Goal: Transaction & Acquisition: Purchase product/service

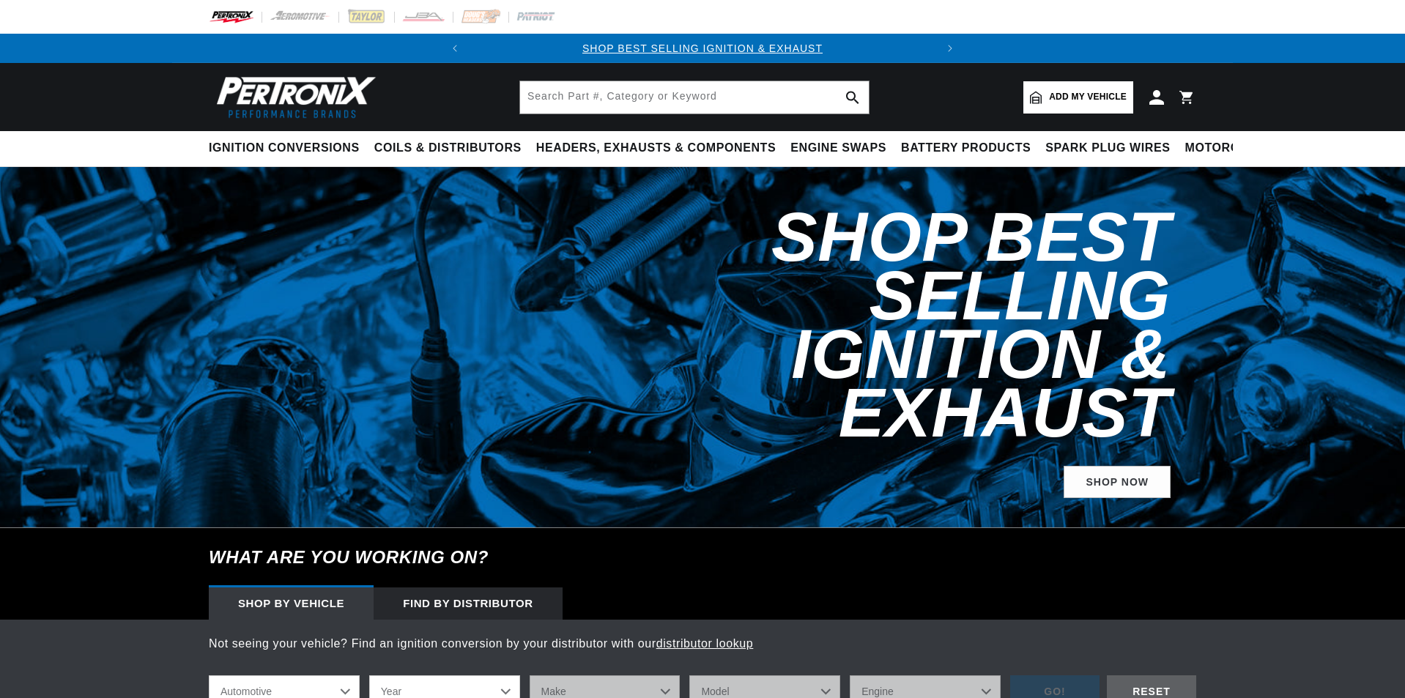
scroll to position [806, 0]
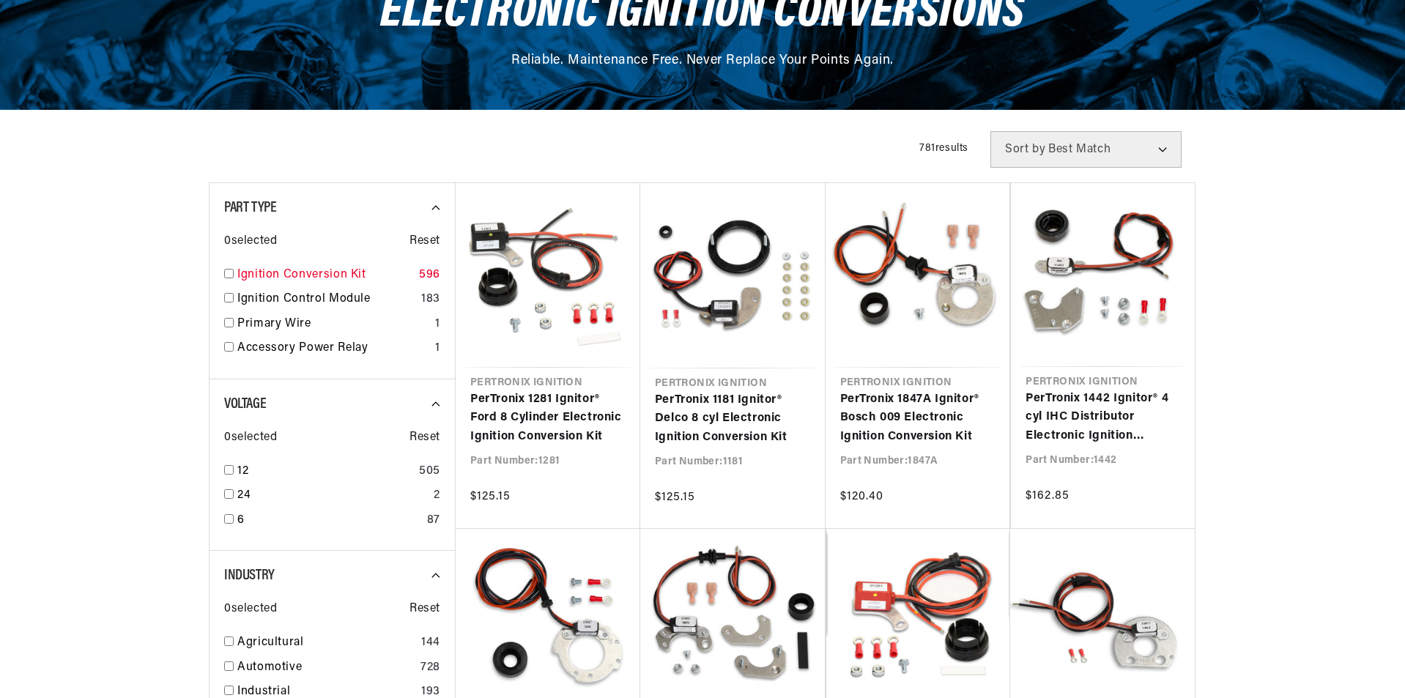
scroll to position [220, 0]
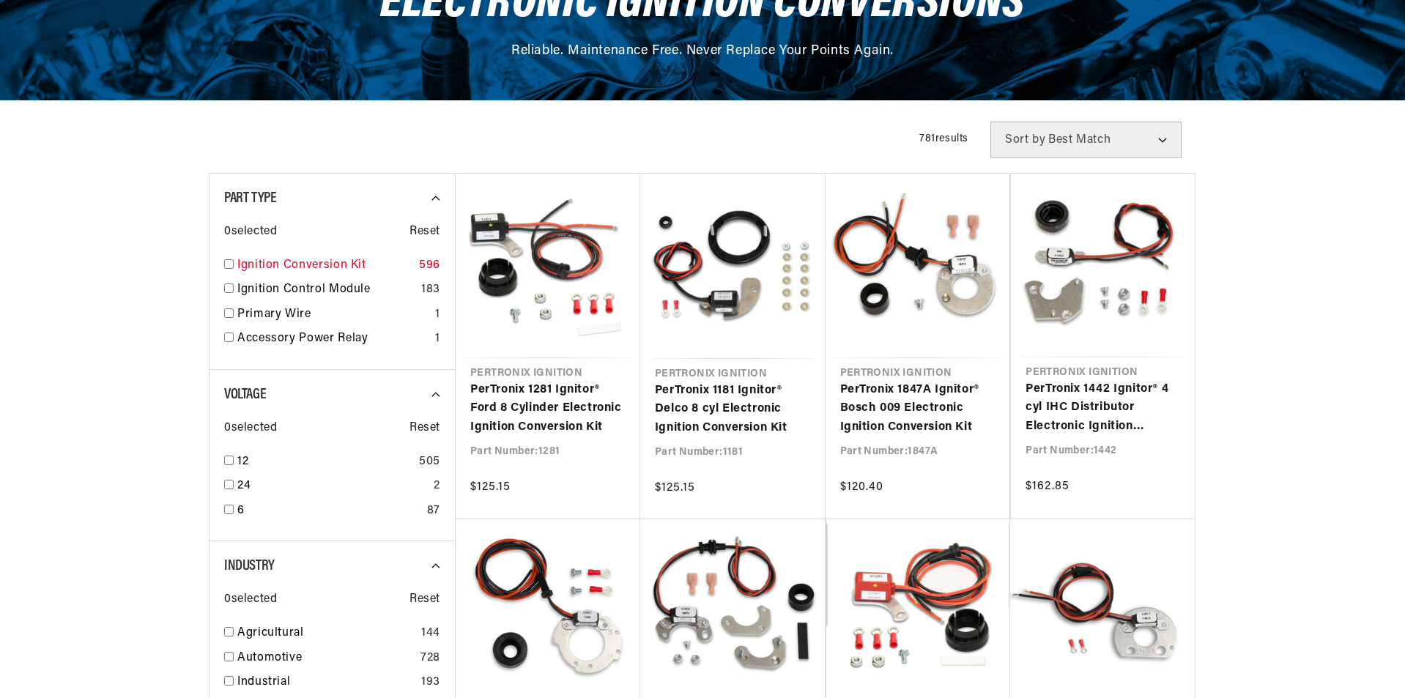
click at [230, 267] on input "checkbox" at bounding box center [229, 264] width 10 height 10
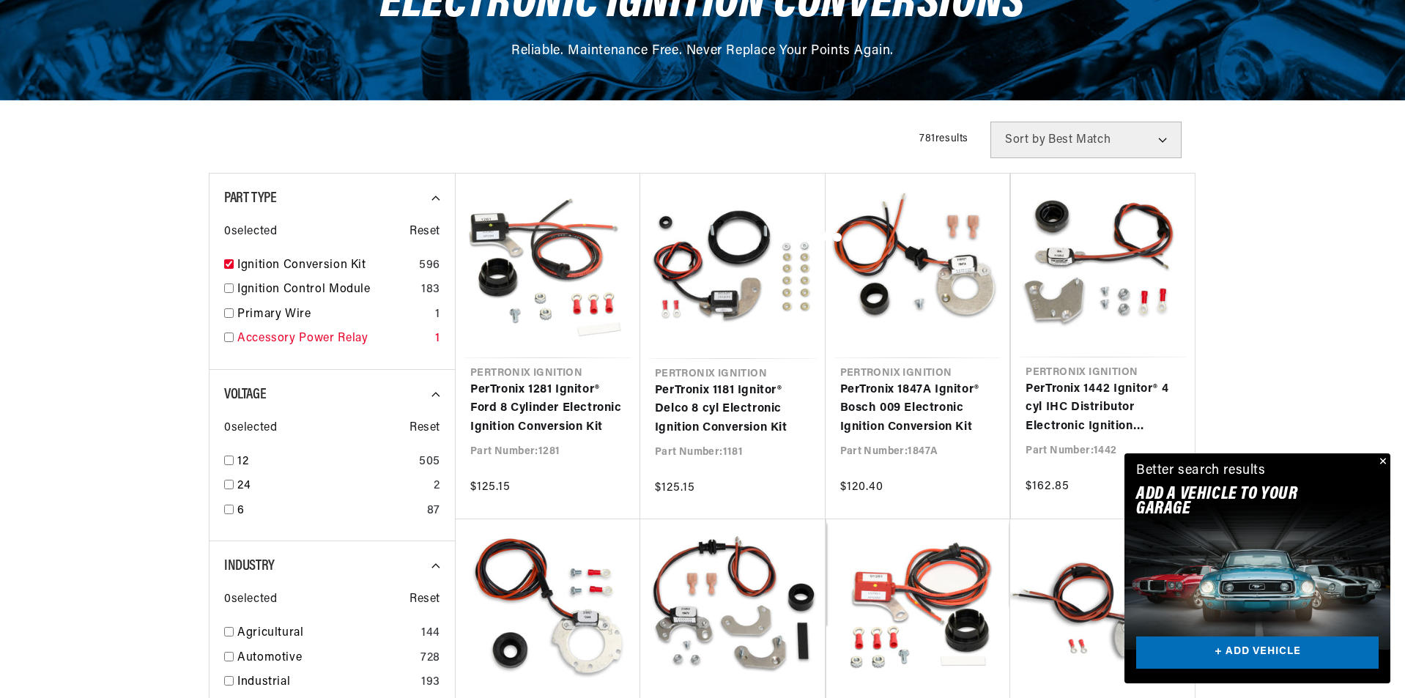
checkbox input "true"
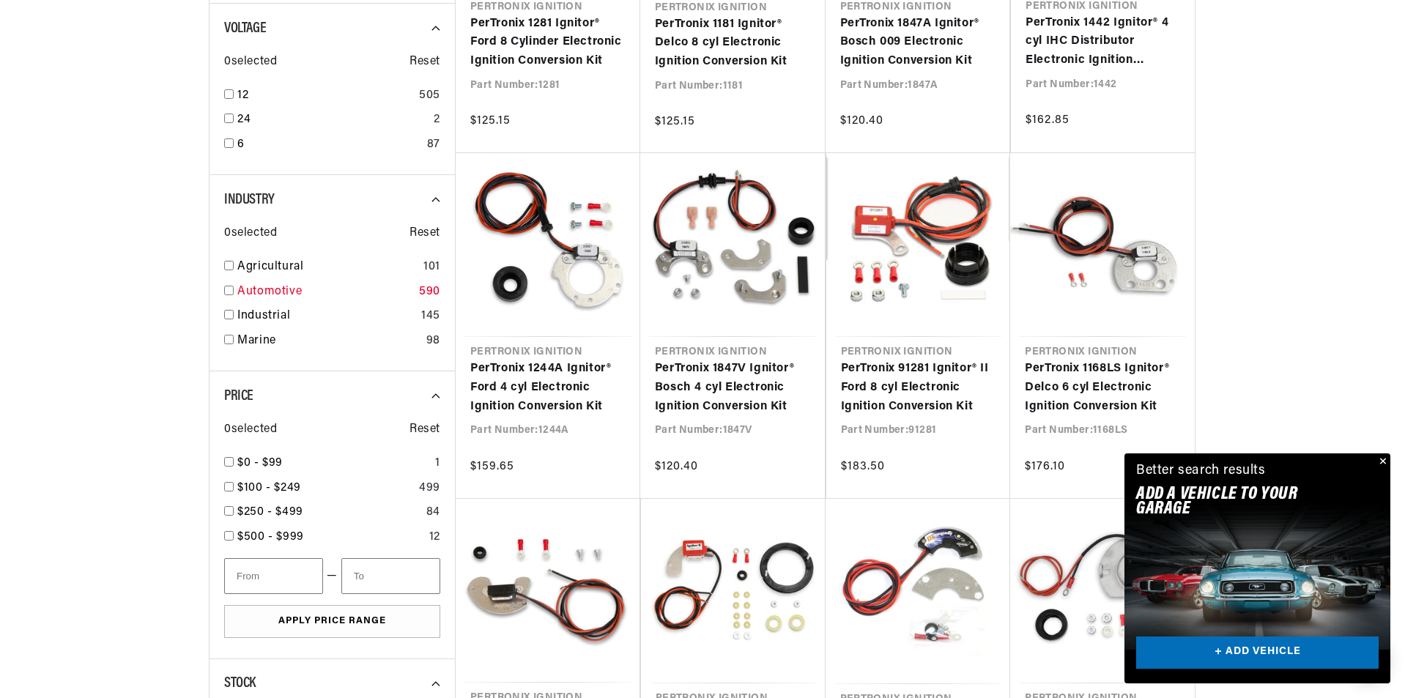
scroll to position [0, 444]
click at [266, 297] on link "Automotive" at bounding box center [325, 292] width 176 height 19
checkbox input "true"
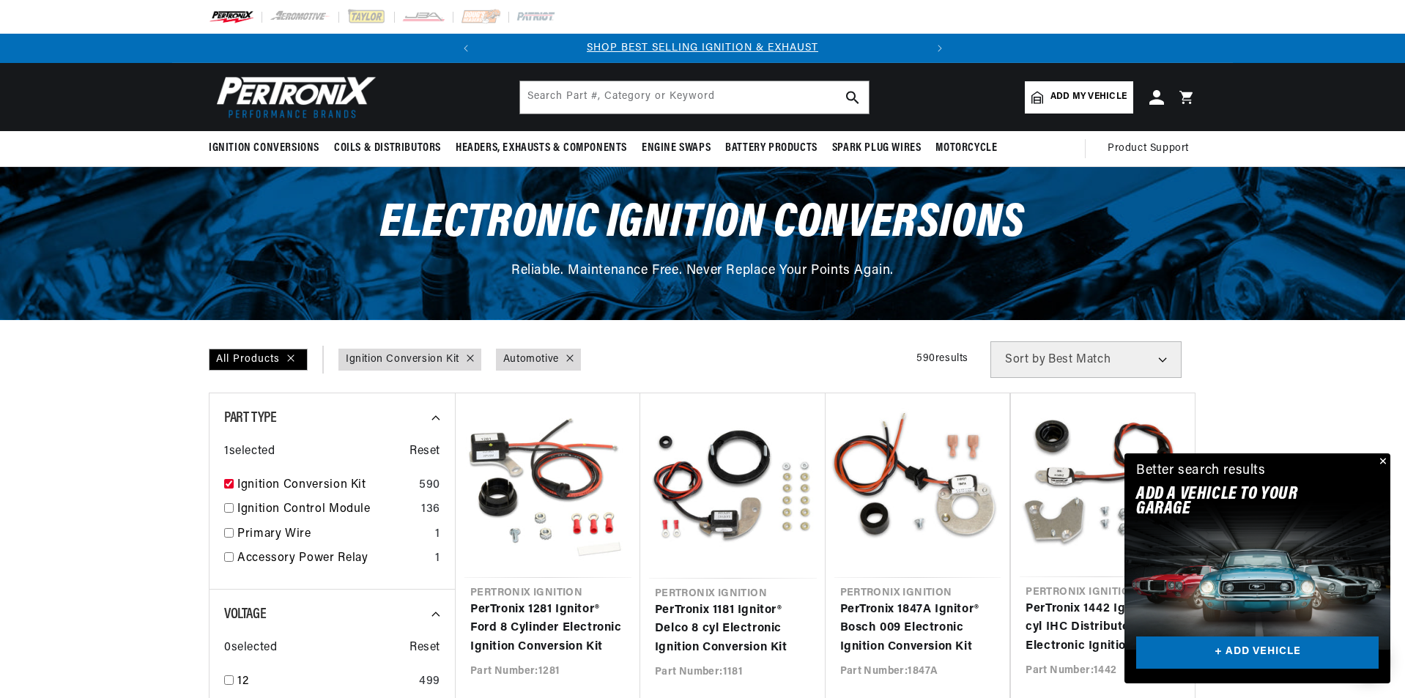
click at [1085, 89] on link "Add my vehicle" at bounding box center [1079, 97] width 108 height 32
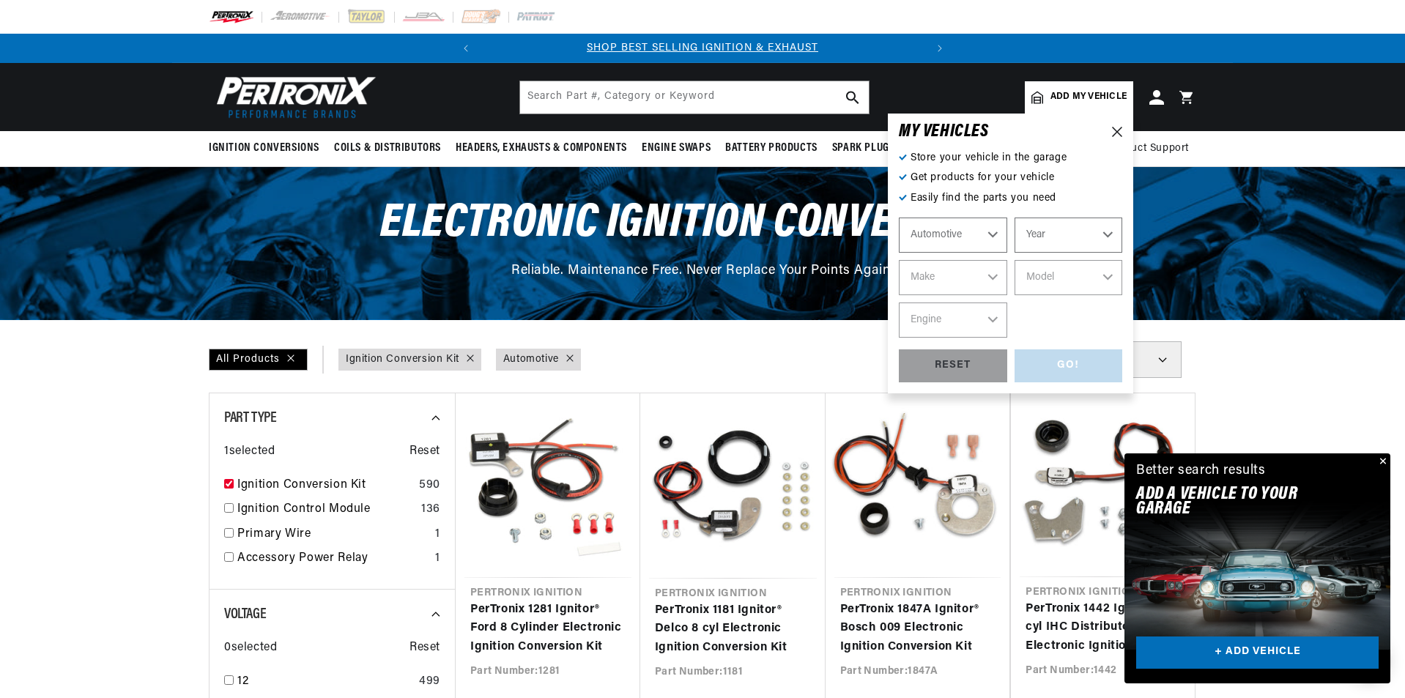
click at [970, 239] on select "Automotive Agricultural Industrial Marine Motorcycle" at bounding box center [953, 235] width 108 height 35
click at [899, 218] on select "Automotive Agricultural Industrial Marine Motorcycle" at bounding box center [953, 235] width 108 height 35
click at [1033, 236] on select "Year 2026 2025 2024 2023 2022 2021 2020 2019 2018 2017 2016 2015 2014 2013 2012…" at bounding box center [1068, 235] width 108 height 35
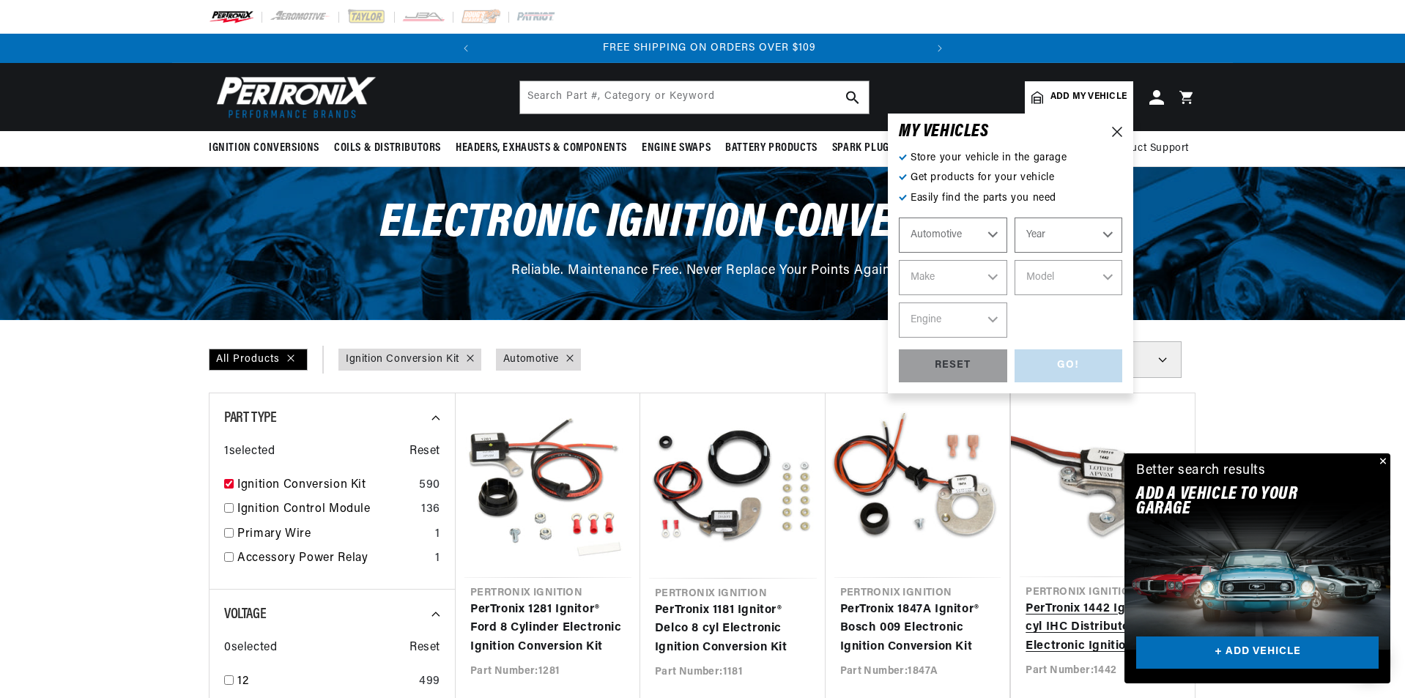
scroll to position [0, 444]
select select "1970"
click at [1014, 218] on select "Year 2026 2025 2024 2023 2022 2021 2020 2019 2018 2017 2016 2015 2014 2013 2012…" at bounding box center [1068, 235] width 108 height 35
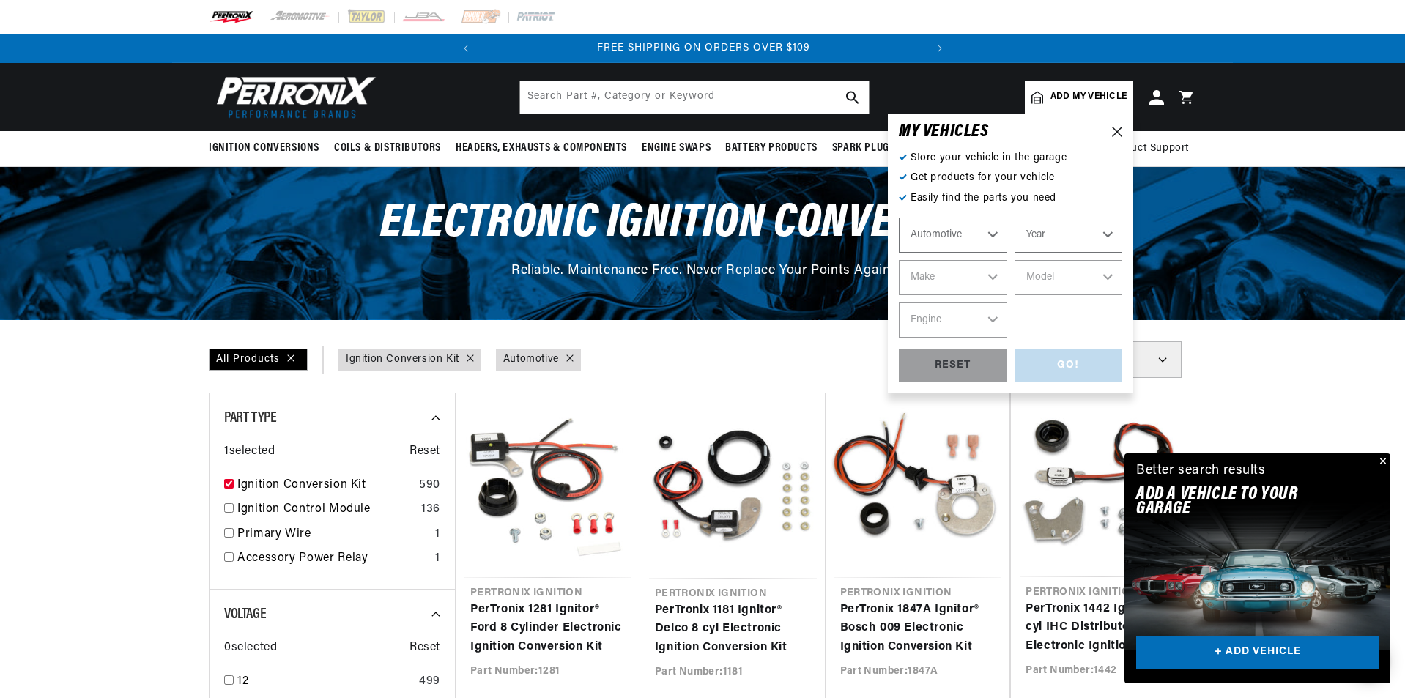
select select "1970"
click at [970, 275] on select "Make Alfa Romeo American Motors Aston Martin Audi Austin Austin Healey Avanti B…" at bounding box center [953, 277] width 108 height 35
select select "Ford"
click at [899, 260] on select "Make Alfa Romeo American Motors Aston Martin Audi Austin Austin Healey Avanti B…" at bounding box center [953, 277] width 108 height 35
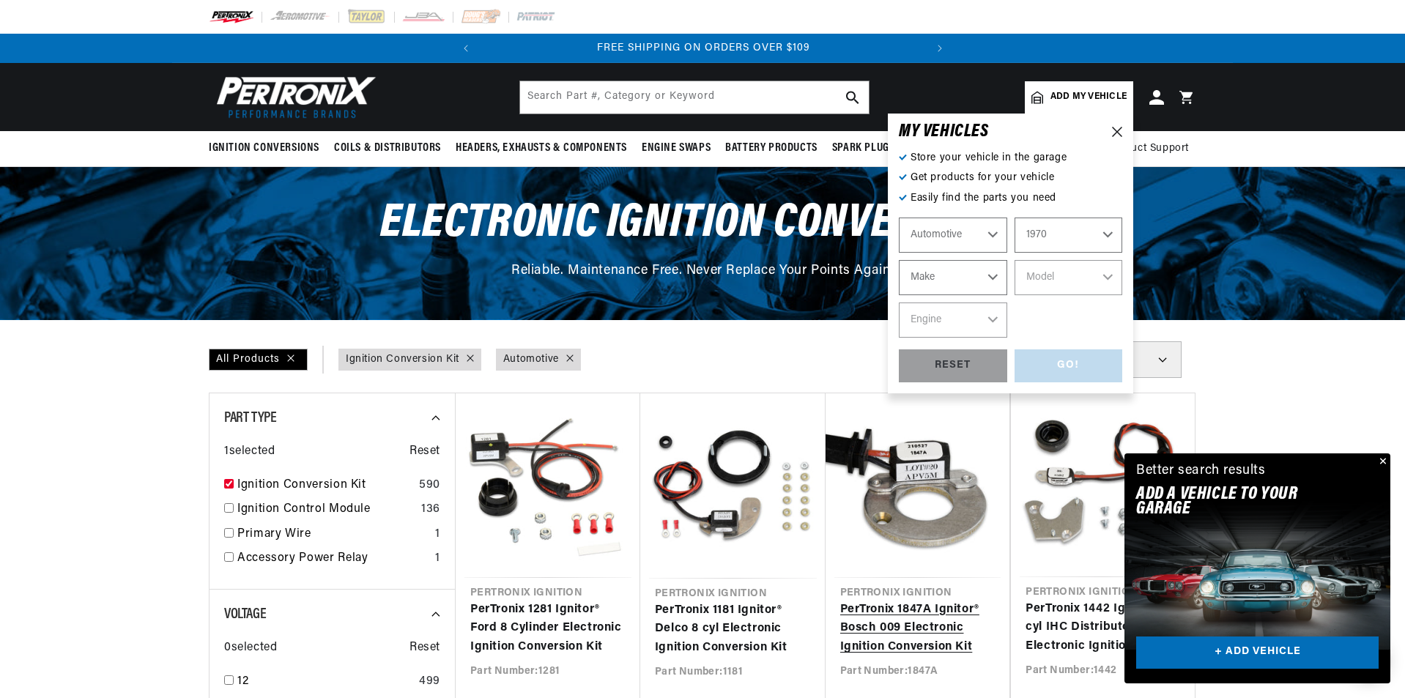
select select "Ford"
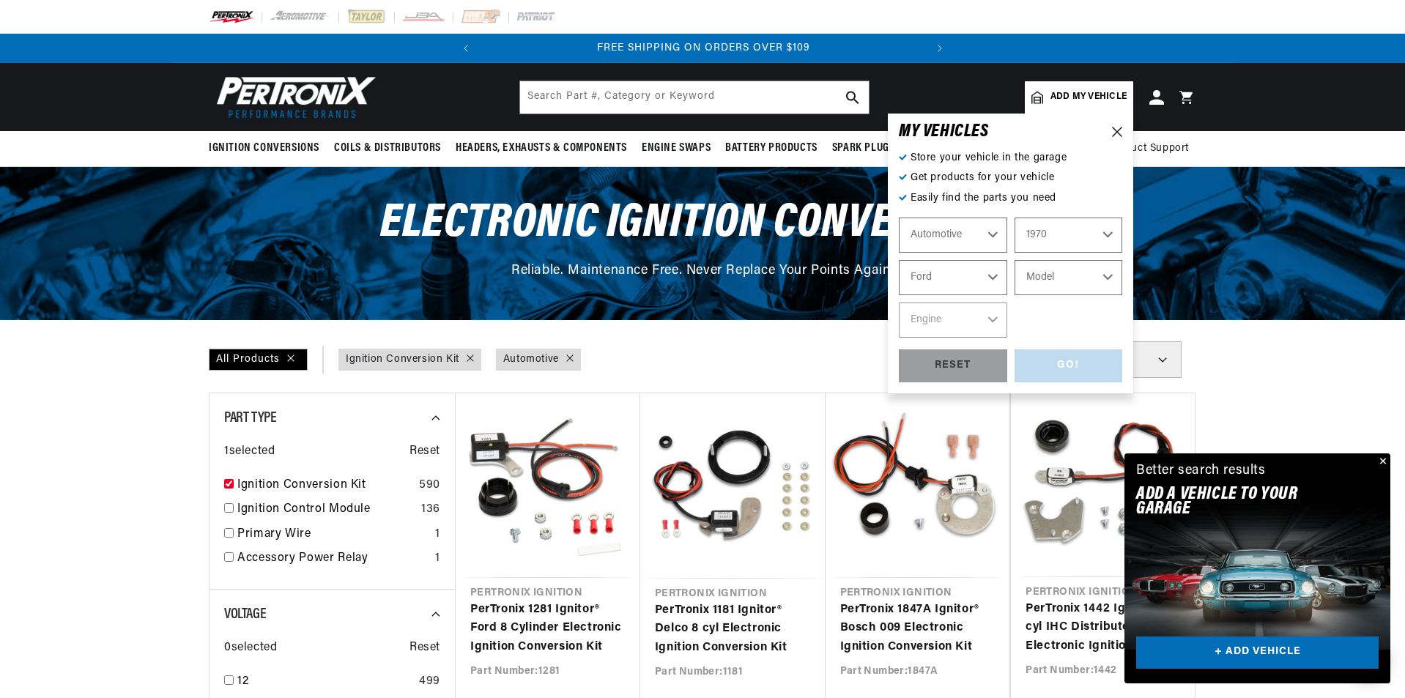
click at [1082, 280] on select "Model Bronco Country Sedan Country Squire Custom Custom 500 E-100 Econoline E-2…" at bounding box center [1068, 277] width 108 height 35
select select "Mustang"
click at [1014, 260] on select "Model Bronco Country Sedan Country Squire Custom Custom 500 E-100 Econoline E-2…" at bounding box center [1068, 277] width 108 height 35
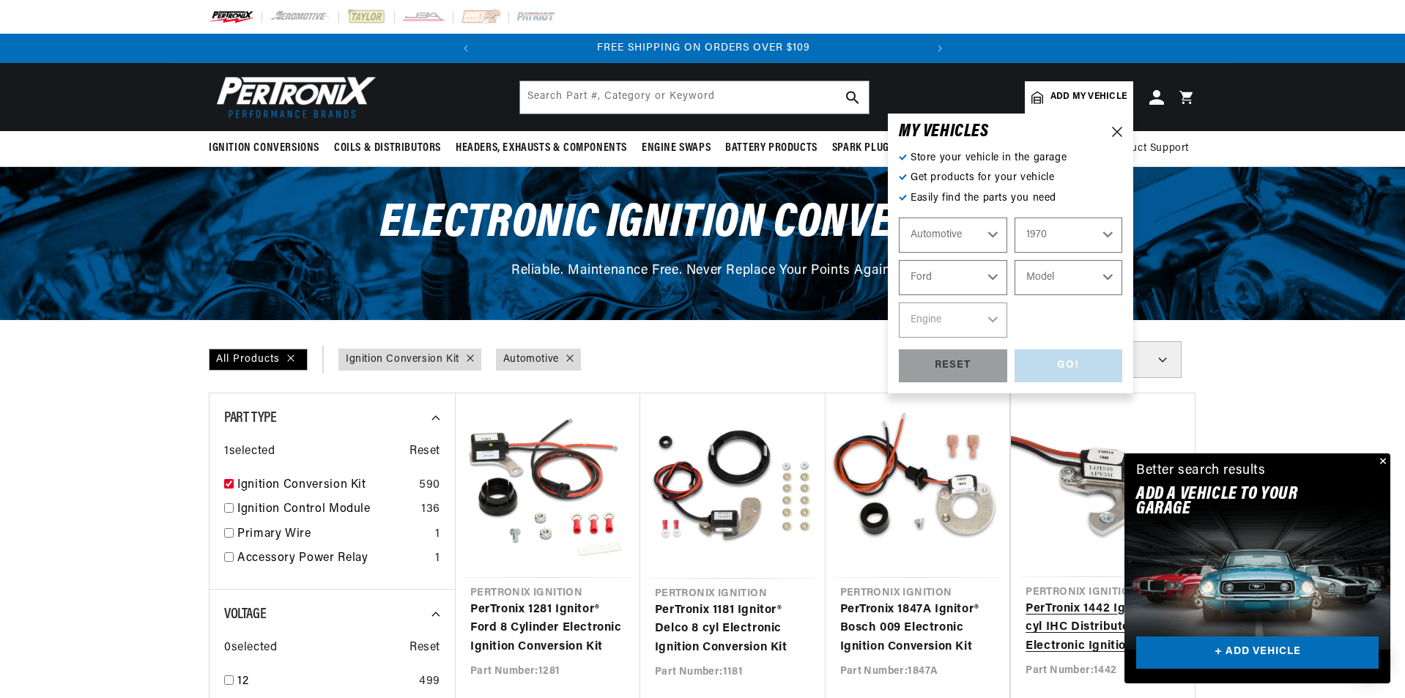
select select "Mustang"
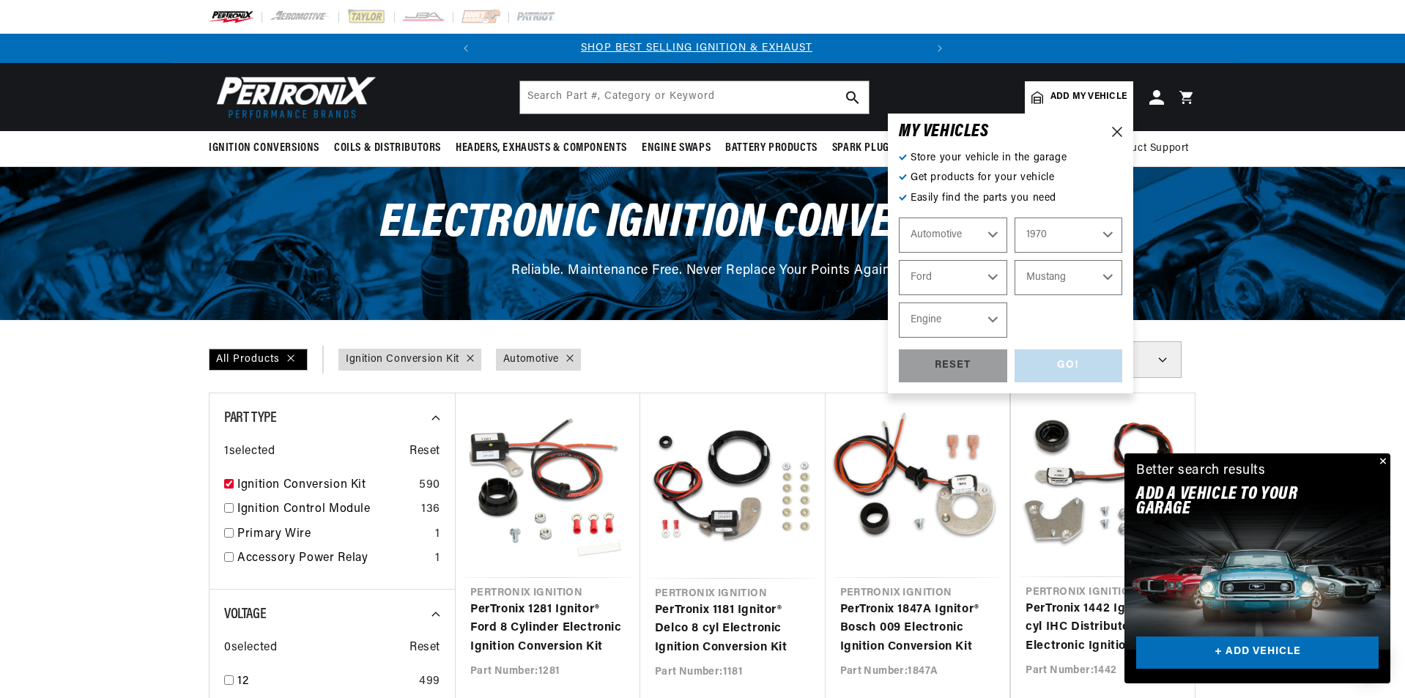
scroll to position [0, 0]
click at [992, 317] on select "Engine 4.3L 200cid / 3.3L 250cid / 4.1L 289cid / 4.7L 302cid / 5.0L 351cid / 5.…" at bounding box center [953, 319] width 108 height 35
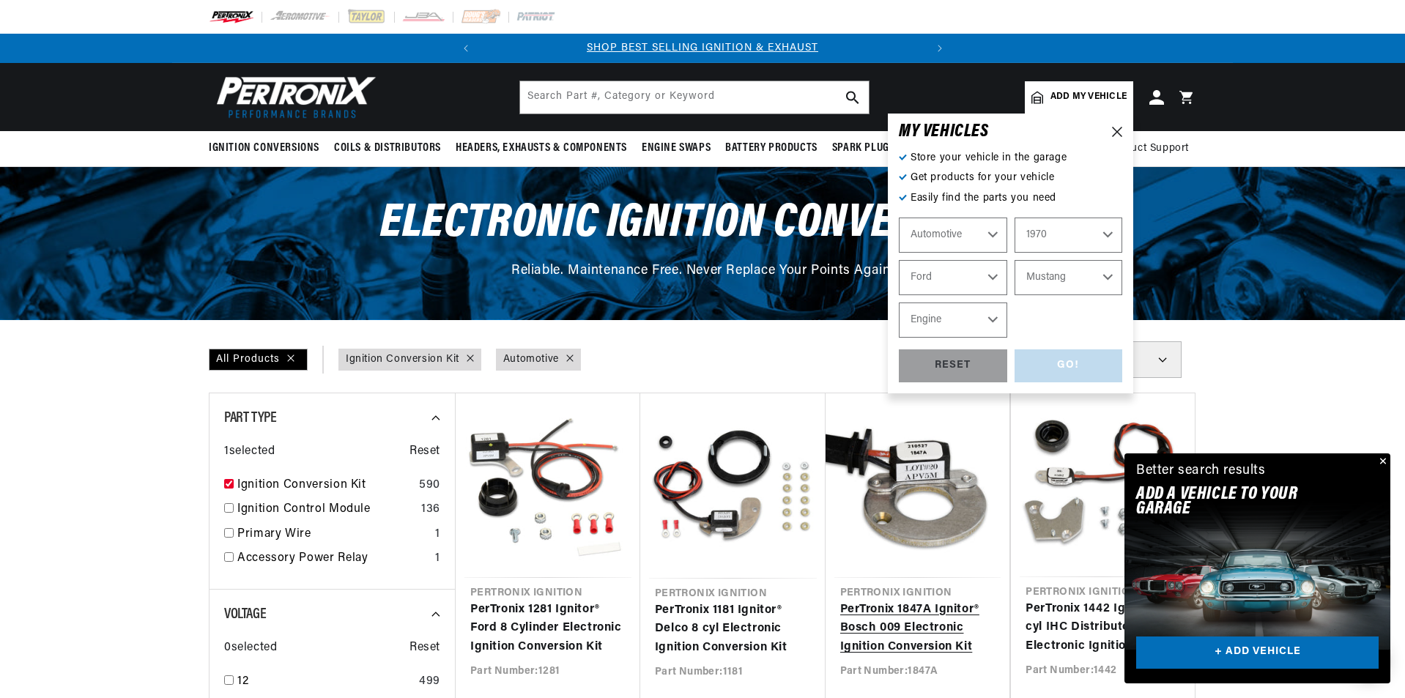
select select "302cid-5.0L"
click at [899, 302] on select "Engine 4.3L 200cid / 3.3L 250cid / 4.1L 289cid / 4.7L 302cid / 5.0L 351cid / 5.…" at bounding box center [953, 319] width 108 height 35
select select "302cid-5.0L"
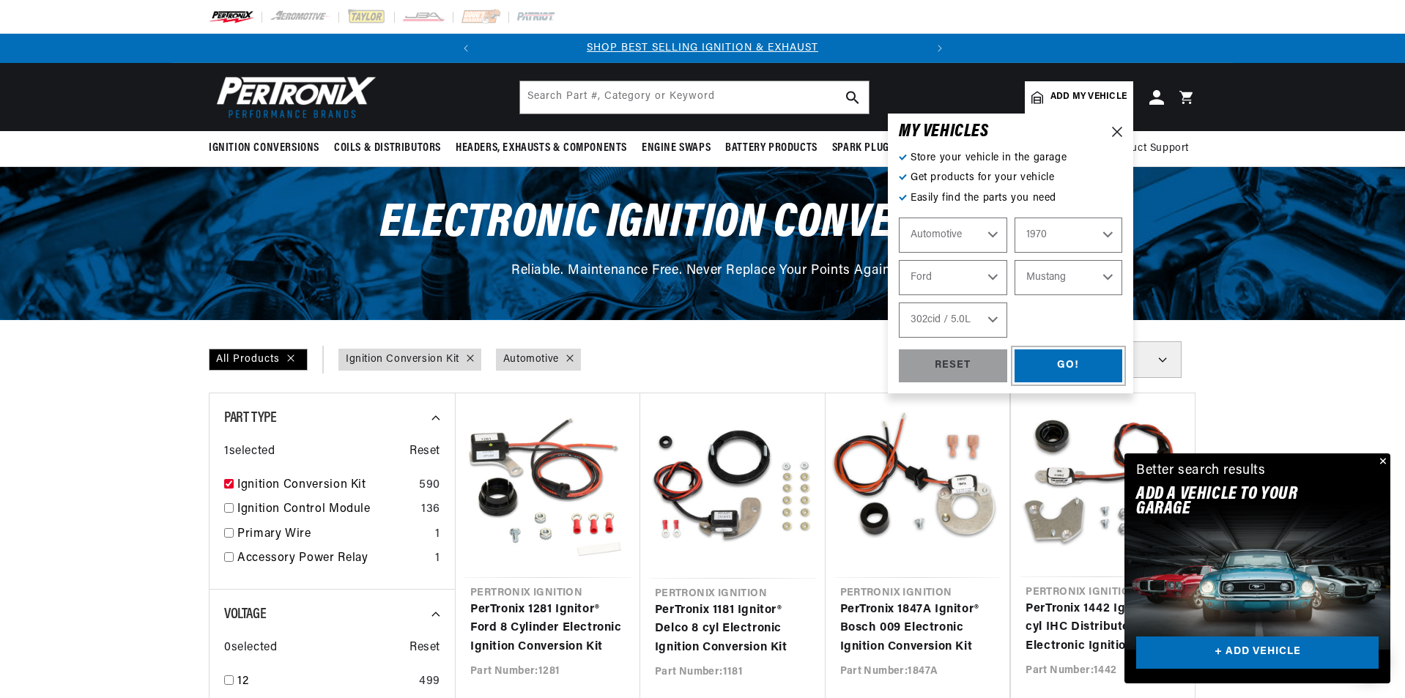
click at [1053, 365] on div "GO!" at bounding box center [1068, 365] width 108 height 33
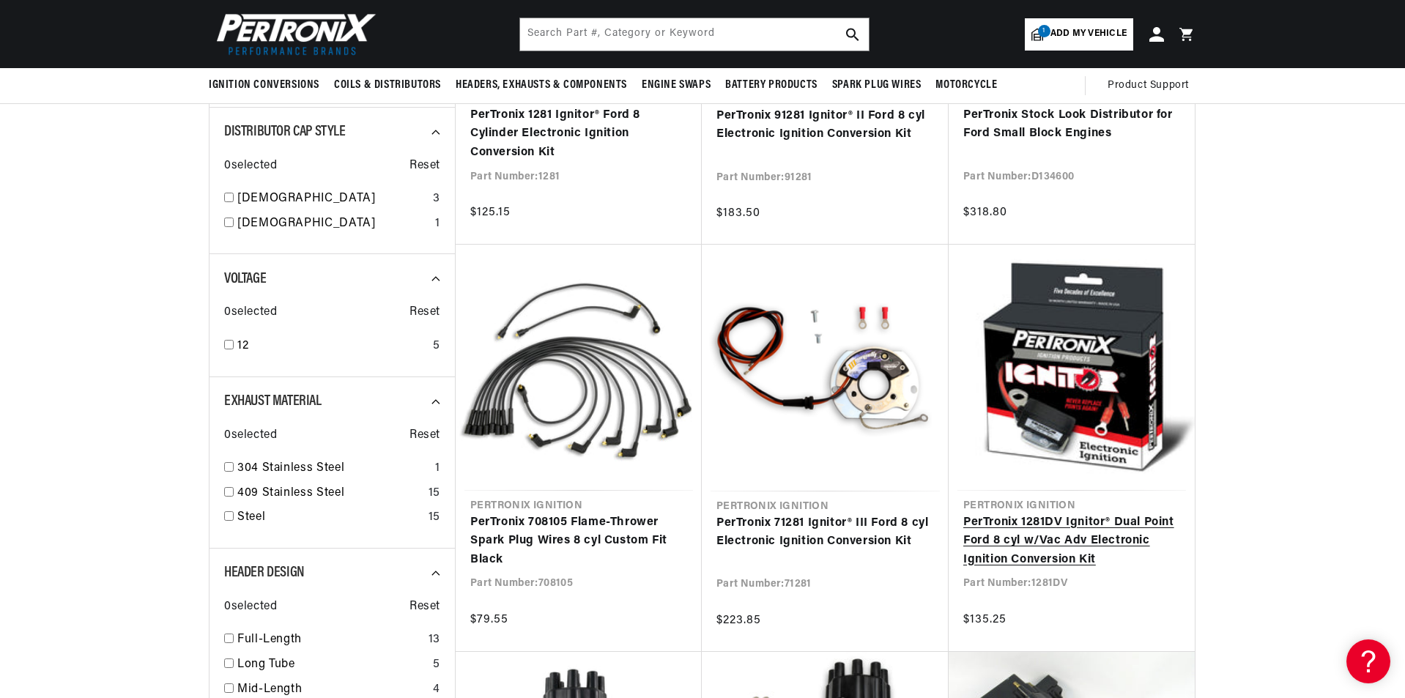
scroll to position [0, 444]
click at [1118, 513] on link "PerTronix 1281DV Ignitor® Dual Point Ford 8 cyl w/Vac Adv Electronic Ignition C…" at bounding box center [1071, 541] width 217 height 56
